Goal: Information Seeking & Learning: Learn about a topic

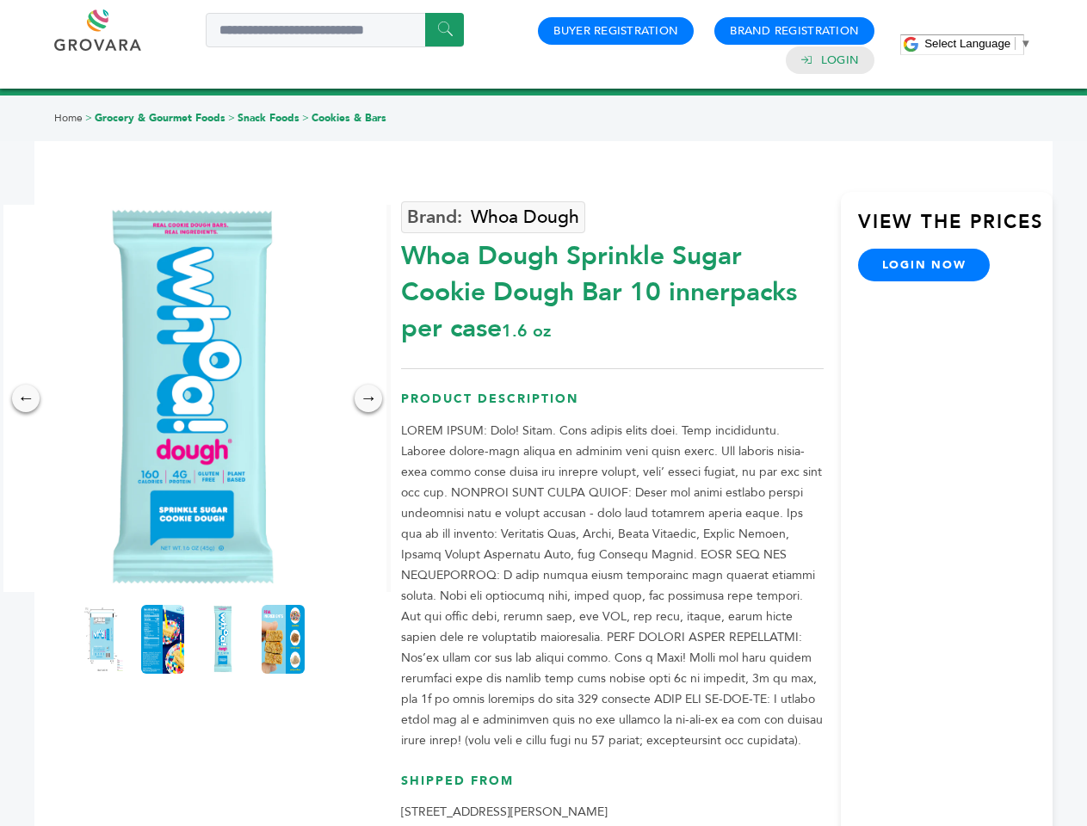
click at [978, 43] on span "Select Language" at bounding box center [967, 43] width 86 height 13
click at [193, 399] on img at bounding box center [192, 398] width 387 height 387
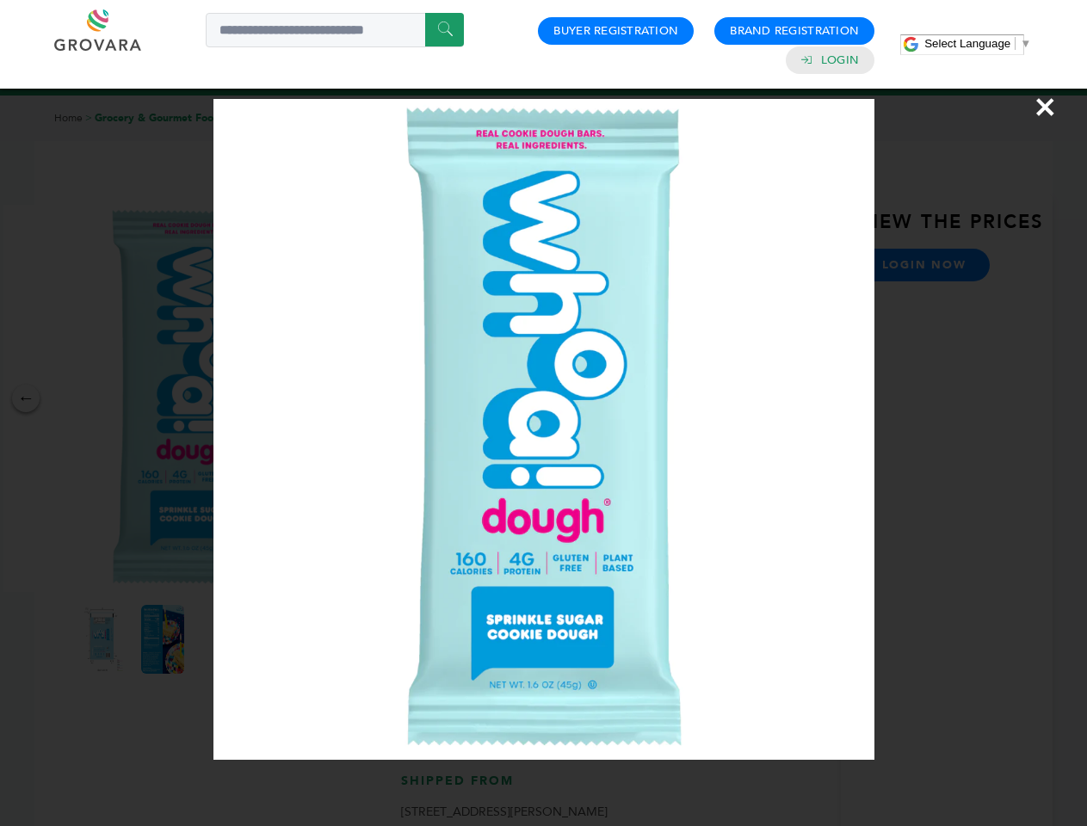
click at [26, 399] on div "×" at bounding box center [543, 413] width 1087 height 826
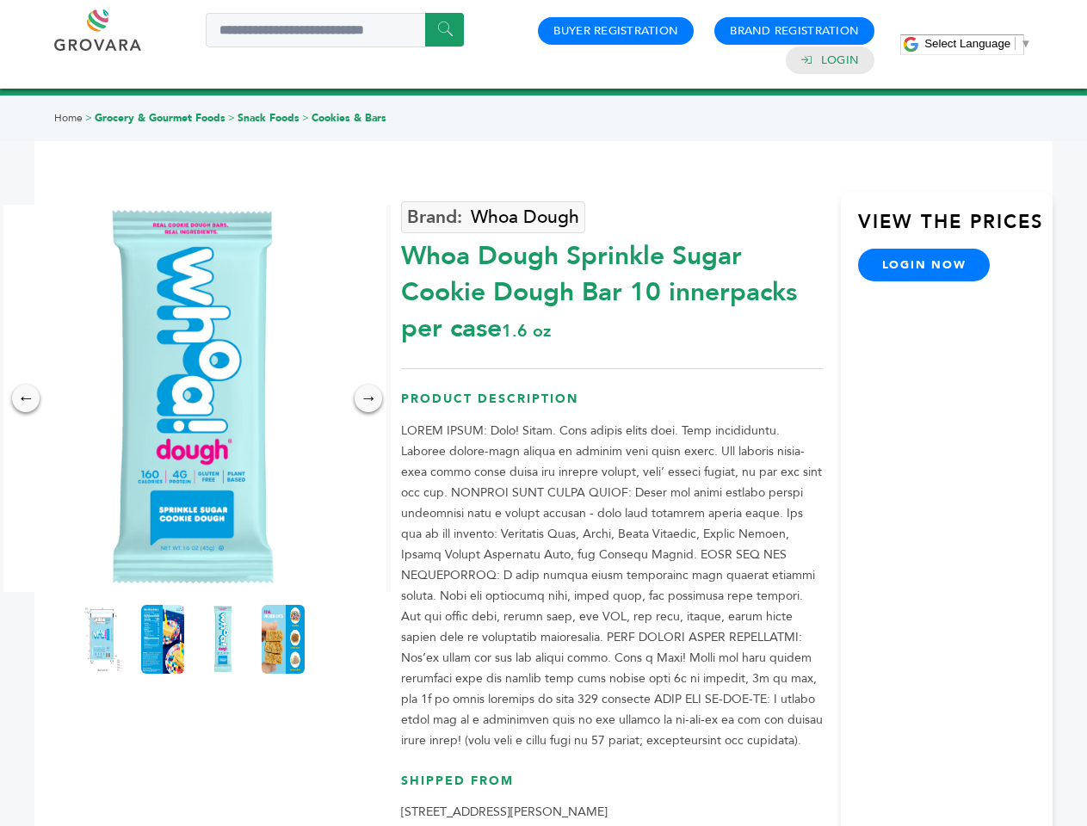
click at [368, 399] on div "→" at bounding box center [369, 399] width 28 height 28
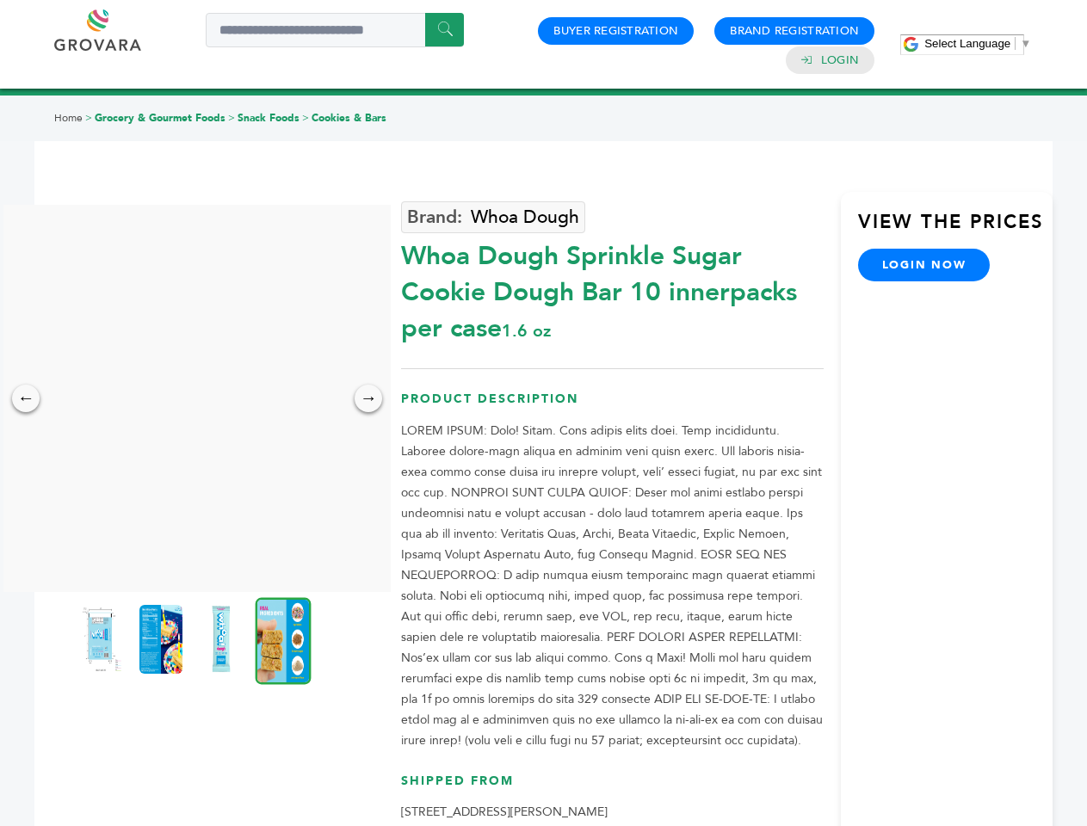
click at [102, 640] on img at bounding box center [100, 639] width 43 height 69
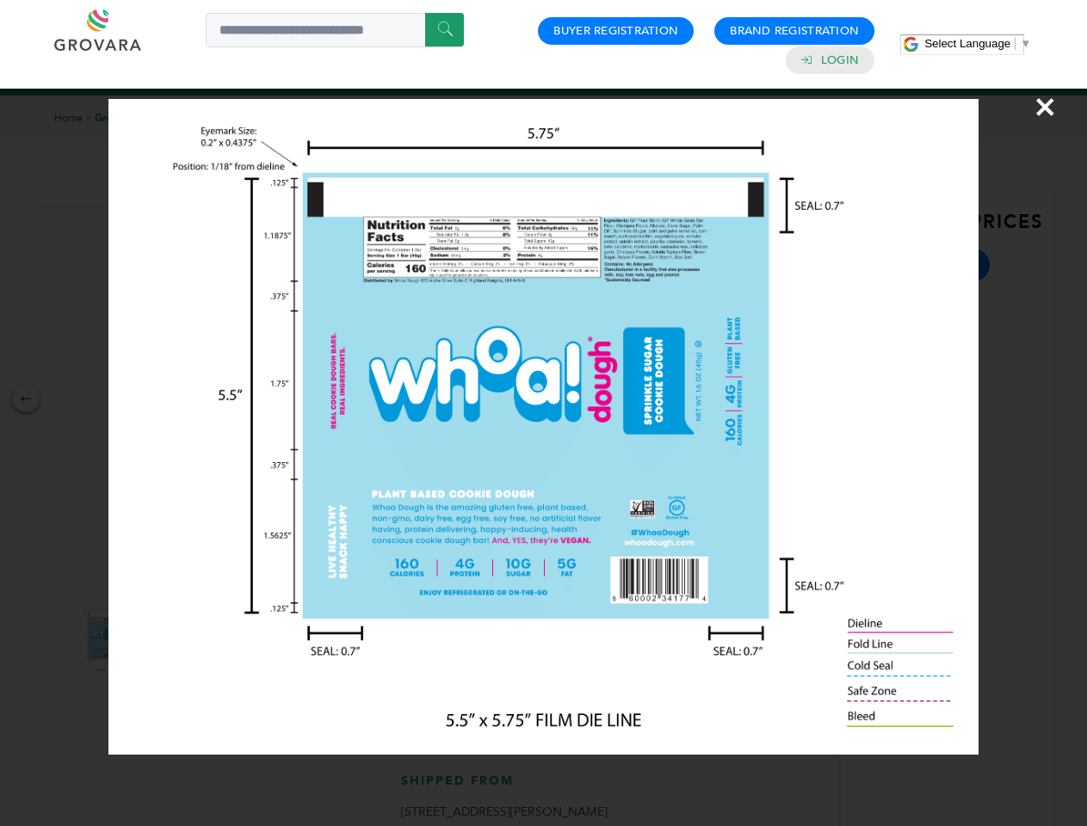
click at [163, 640] on div "×" at bounding box center [543, 413] width 1087 height 826
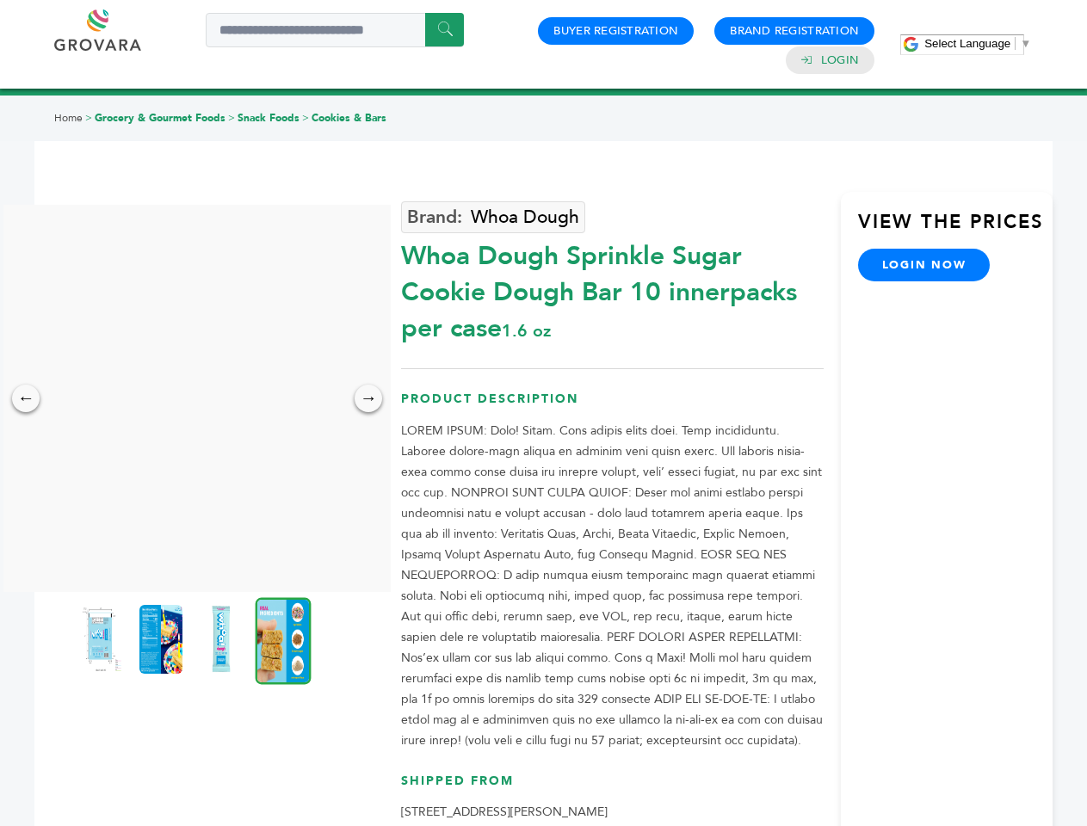
click at [223, 640] on img at bounding box center [221, 639] width 43 height 69
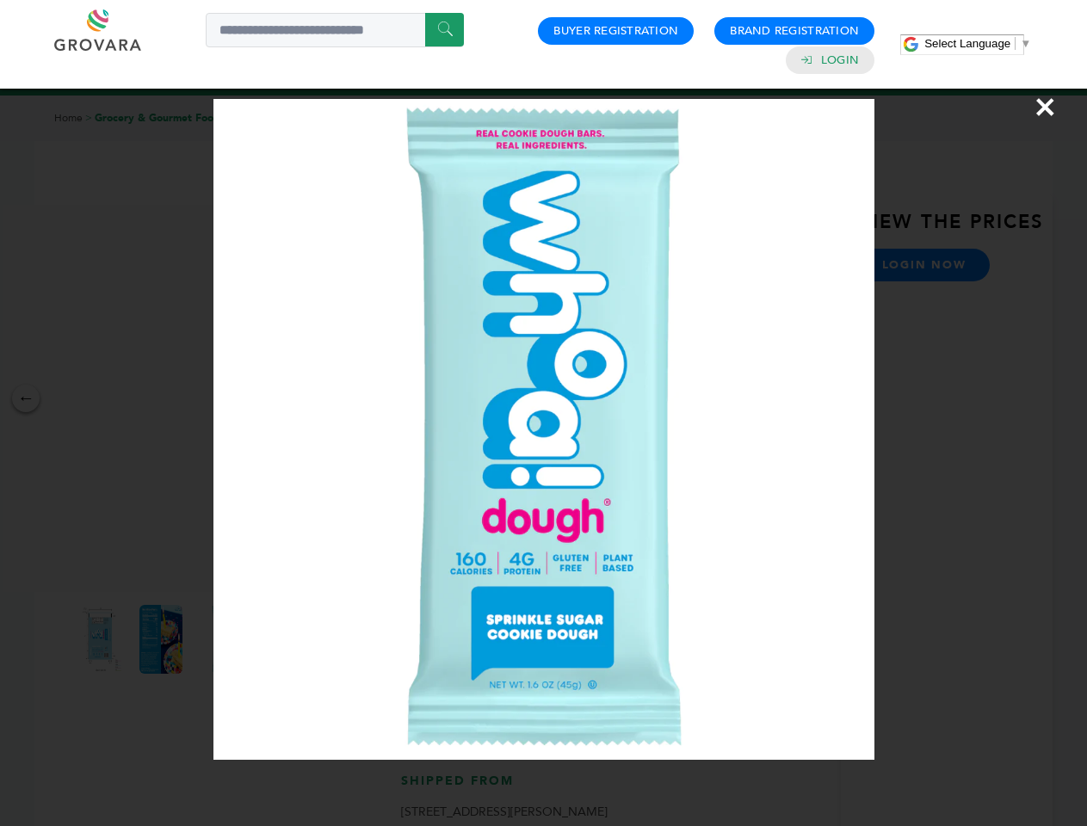
click at [283, 640] on div "×" at bounding box center [543, 413] width 1087 height 826
